Goal: Task Accomplishment & Management: Complete application form

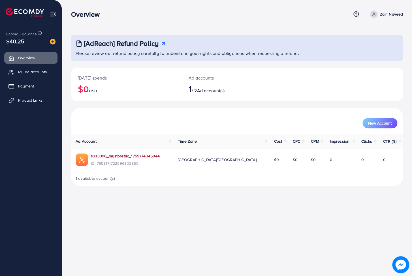
click at [123, 155] on link "1033396_mystoreflix_1759774345044" at bounding box center [125, 156] width 69 height 6
click at [40, 102] on span "Product Links" at bounding box center [32, 100] width 24 height 6
click at [38, 100] on span "Product Links" at bounding box center [32, 100] width 24 height 6
click at [27, 100] on span "Product Links" at bounding box center [32, 100] width 24 height 6
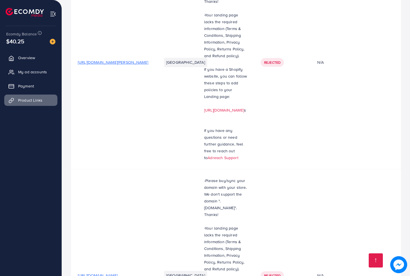
scroll to position [162, 0]
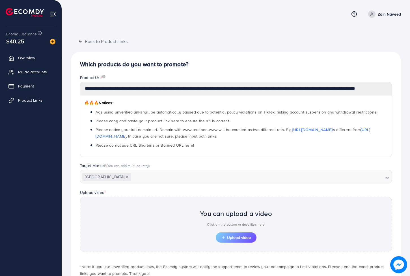
scroll to position [0, 7]
click at [405, 88] on div "**********" at bounding box center [236, 156] width 348 height 312
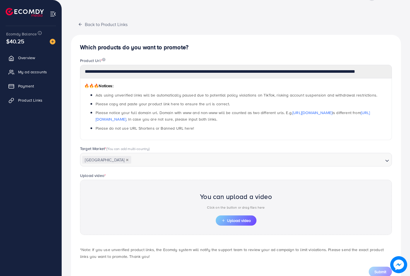
scroll to position [10, 0]
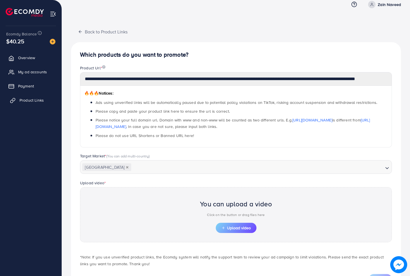
click at [35, 97] on link "Product Links" at bounding box center [30, 100] width 53 height 11
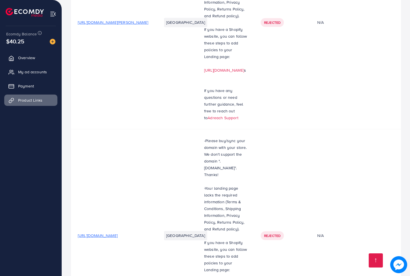
scroll to position [162, 0]
click at [281, 233] on span "Rejected" at bounding box center [272, 235] width 16 height 5
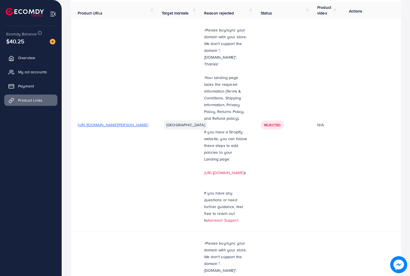
scroll to position [0, 0]
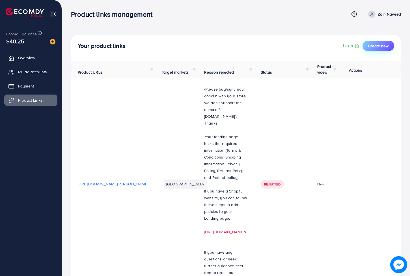
click at [388, 44] on span "Create new" at bounding box center [378, 46] width 20 height 6
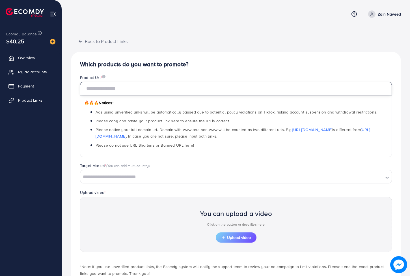
click at [173, 85] on input "text" at bounding box center [236, 89] width 312 height 14
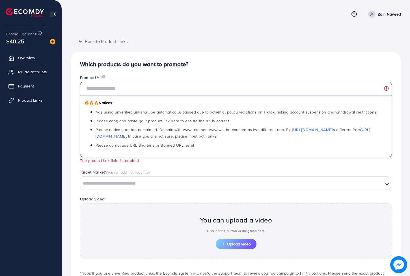
paste input "**********"
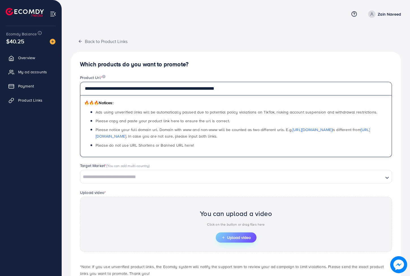
type input "**********"
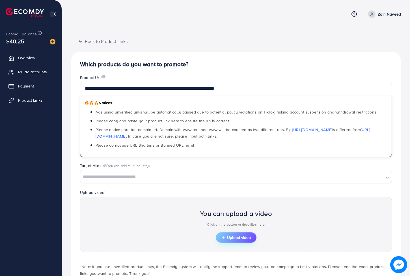
click at [228, 237] on span "Upload video" at bounding box center [236, 237] width 29 height 4
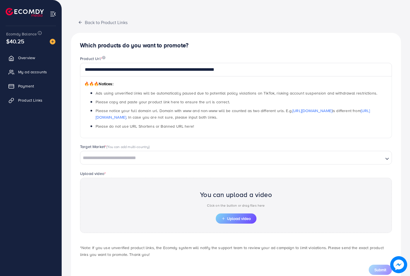
scroll to position [35, 0]
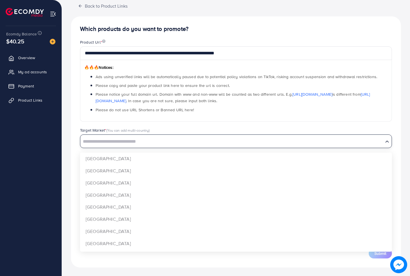
click at [170, 144] on input "Search for option" at bounding box center [232, 141] width 302 height 9
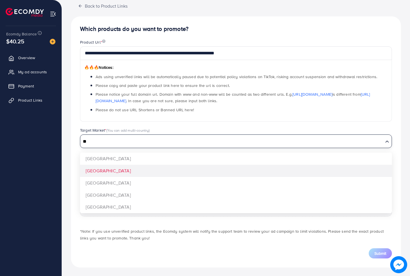
type input "**"
click at [134, 167] on div "**********" at bounding box center [236, 141] width 330 height 251
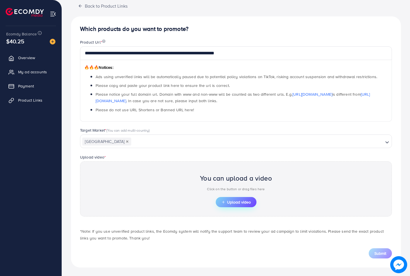
click at [231, 201] on span "Upload video" at bounding box center [236, 202] width 29 height 4
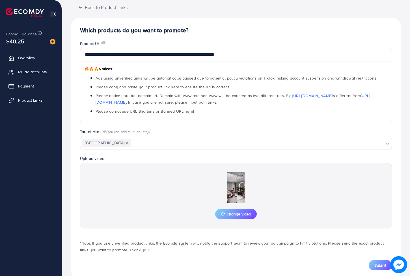
scroll to position [46, 0]
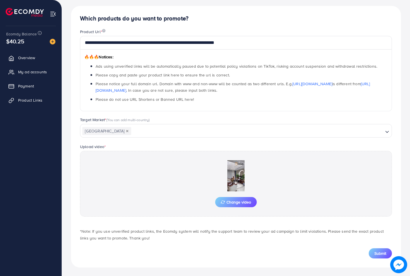
click at [186, 196] on div "Change video" at bounding box center [236, 184] width 312 height 66
click at [386, 253] on span "Submit" at bounding box center [381, 253] width 12 height 6
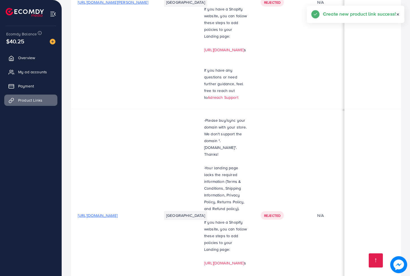
scroll to position [192, 0]
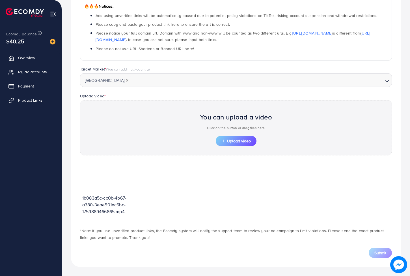
scroll to position [96, 0]
click at [240, 140] on span "Upload video" at bounding box center [236, 142] width 29 height 4
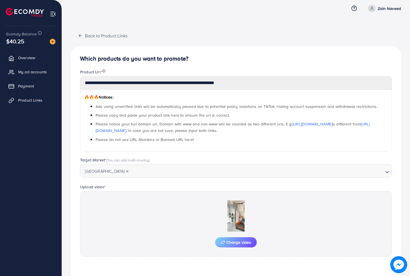
scroll to position [0, 0]
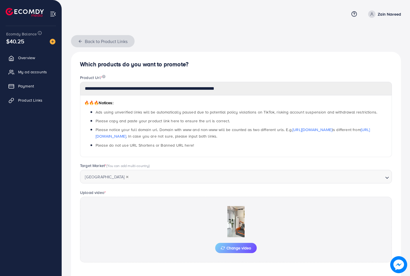
click at [76, 41] on button "Back to Product Links" at bounding box center [103, 41] width 64 height 12
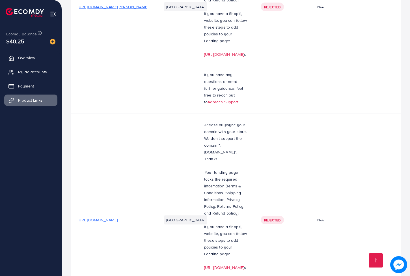
scroll to position [192, 0]
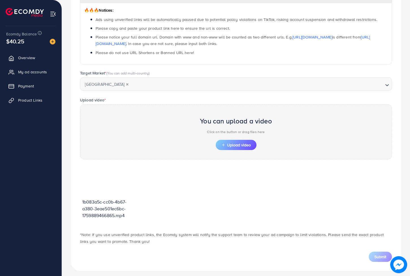
scroll to position [96, 0]
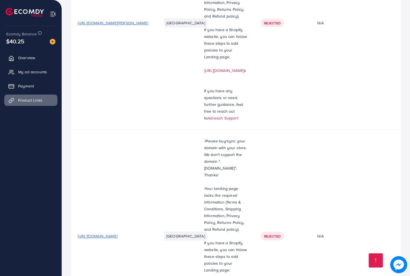
scroll to position [192, 0]
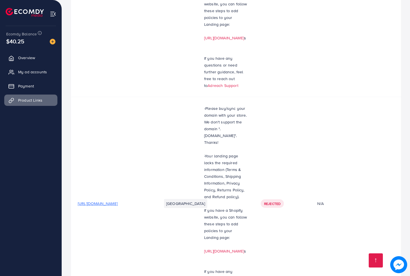
scroll to position [96, 0]
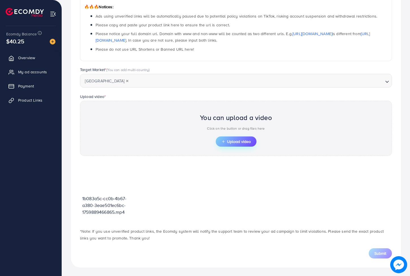
click at [235, 140] on span "Upload video" at bounding box center [236, 142] width 29 height 4
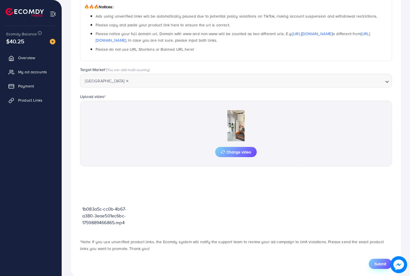
click at [386, 264] on span "Submit" at bounding box center [381, 264] width 12 height 6
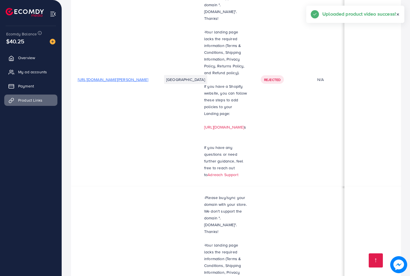
scroll to position [200, 0]
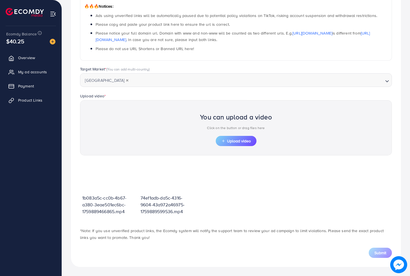
scroll to position [96, 0]
click at [242, 140] on span "Upload video" at bounding box center [236, 142] width 29 height 4
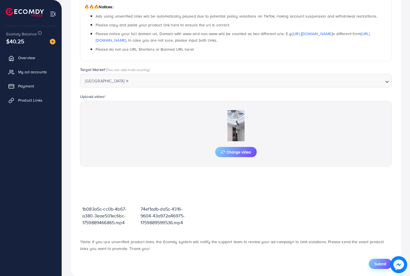
click at [384, 261] on span "Submit" at bounding box center [381, 264] width 12 height 6
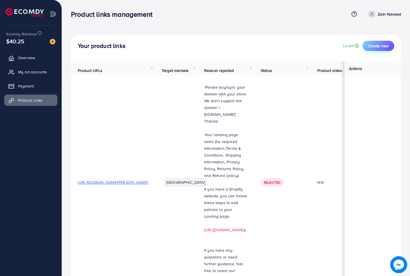
click at [370, 46] on span "Create new" at bounding box center [378, 46] width 20 height 6
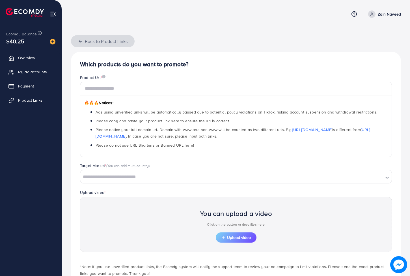
click at [80, 40] on icon "button" at bounding box center [80, 41] width 5 height 5
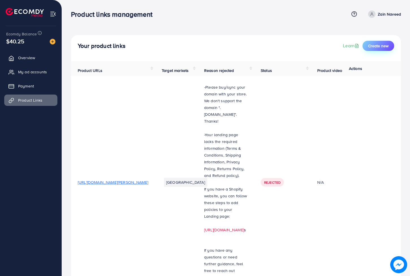
click at [388, 46] on span "Create new" at bounding box center [378, 46] width 20 height 6
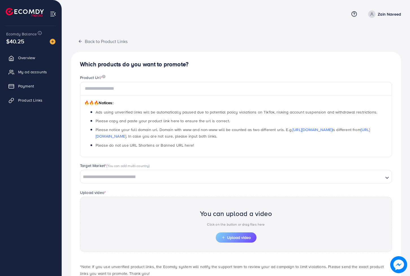
click at [164, 81] on div "Product Url *" at bounding box center [236, 78] width 312 height 7
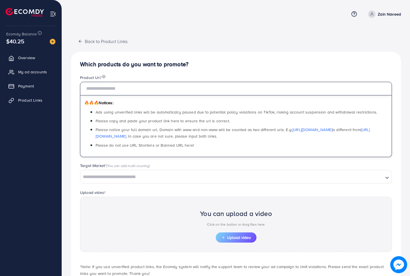
click at [162, 85] on input "text" at bounding box center [236, 89] width 312 height 14
paste input "**********"
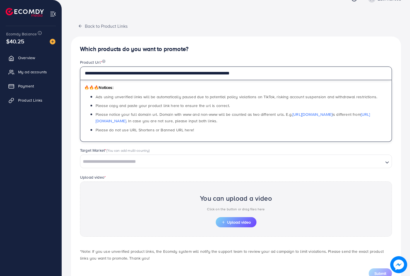
scroll to position [35, 0]
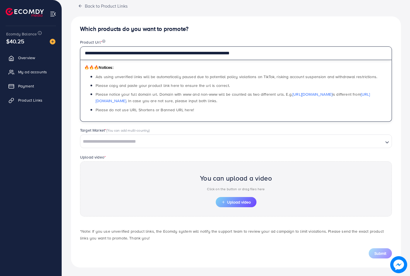
type input "**********"
click at [136, 141] on input "Search for option" at bounding box center [232, 141] width 302 height 9
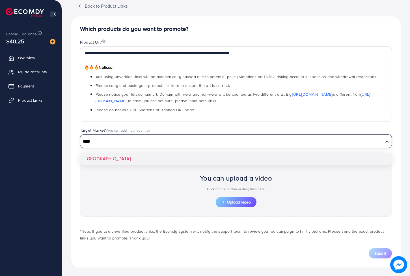
type input "****"
click at [128, 156] on div "**********" at bounding box center [236, 141] width 330 height 251
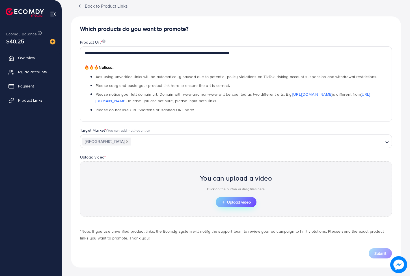
click at [226, 200] on span "Upload video" at bounding box center [236, 202] width 29 height 4
click at [167, 137] on input "Search for option" at bounding box center [257, 141] width 251 height 9
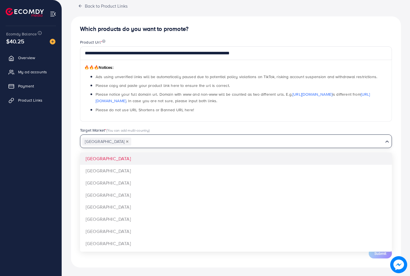
click at [116, 115] on div "🔥🔥🔥 Notices: Ads using unverified links will be automatically paused due to pot…" at bounding box center [236, 91] width 312 height 62
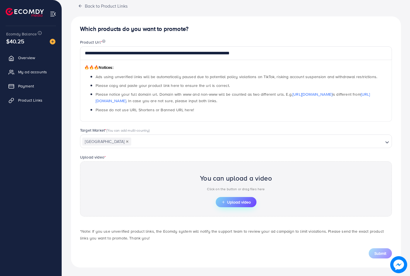
click at [232, 200] on span "Upload video" at bounding box center [236, 202] width 29 height 4
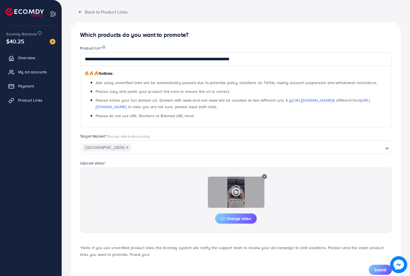
scroll to position [46, 0]
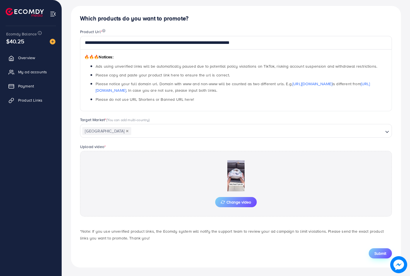
click at [380, 254] on span "Submit" at bounding box center [381, 253] width 12 height 6
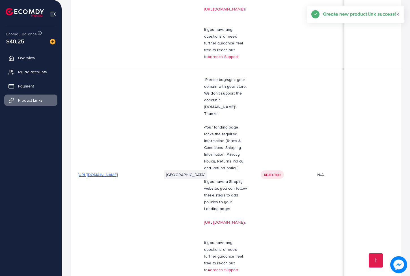
scroll to position [243, 0]
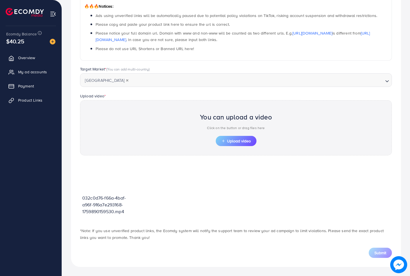
scroll to position [96, 0]
click at [237, 143] on span "Upload video" at bounding box center [236, 142] width 29 height 4
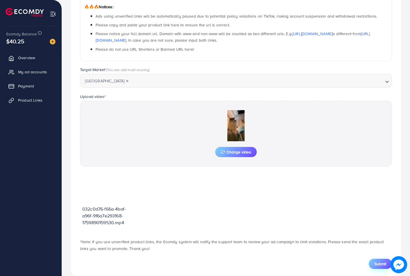
click at [382, 265] on span "Submit" at bounding box center [381, 264] width 12 height 6
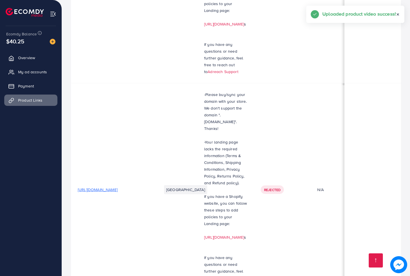
scroll to position [251, 0]
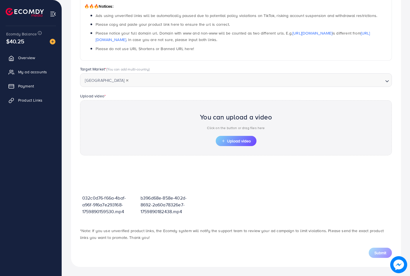
scroll to position [96, 0]
click at [243, 140] on span "Upload video" at bounding box center [236, 142] width 29 height 4
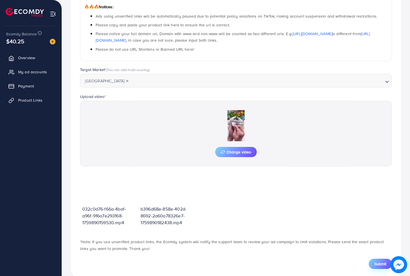
click at [378, 263] on span "Submit" at bounding box center [381, 264] width 12 height 6
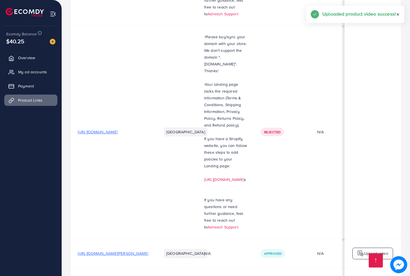
scroll to position [264, 0]
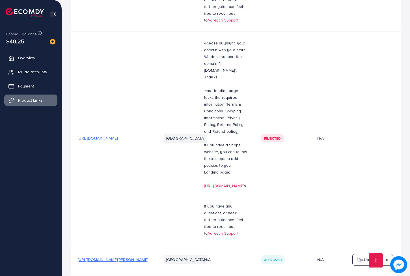
scroll to position [264, 0]
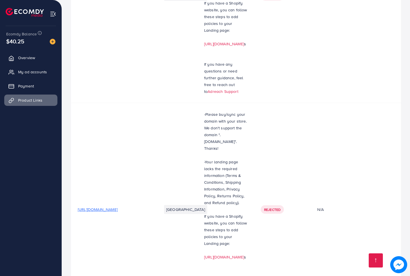
scroll to position [135, 0]
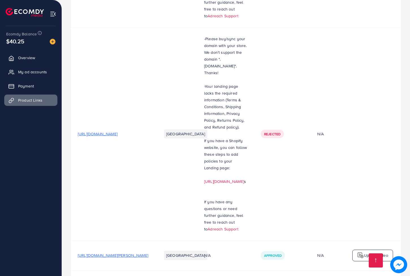
scroll to position [264, 0]
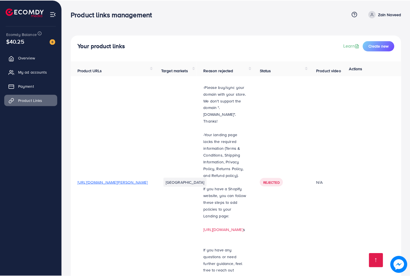
scroll to position [264, 0]
